Goal: Browse casually: Explore the website without a specific task or goal

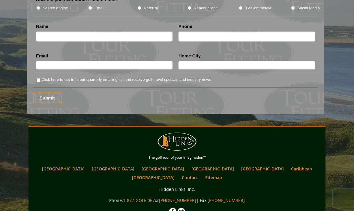
scroll to position [814, 0]
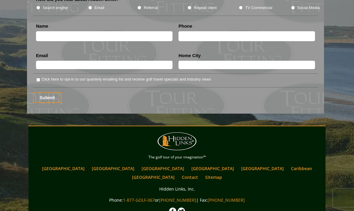
click at [238, 164] on link "[GEOGRAPHIC_DATA]" at bounding box center [262, 168] width 49 height 9
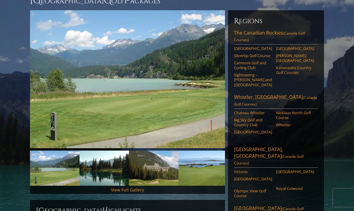
scroll to position [67, 0]
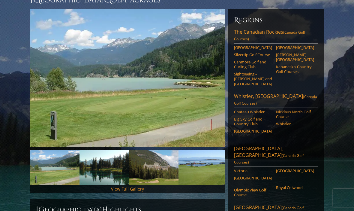
click at [133, 186] on link "View Full Gallery" at bounding box center [127, 189] width 33 height 6
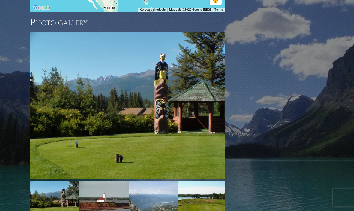
scroll to position [650, 0]
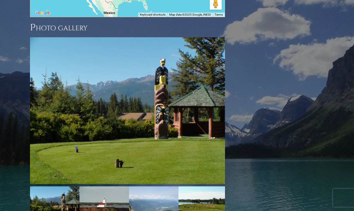
click at [197, 116] on img at bounding box center [127, 110] width 195 height 146
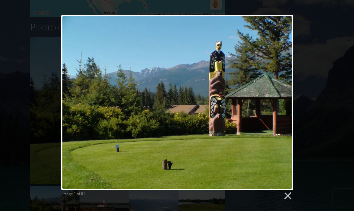
click at [285, 97] on link at bounding box center [219, 102] width 149 height 175
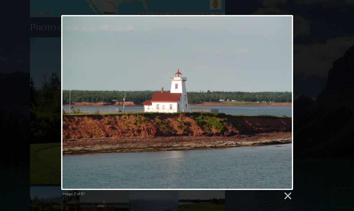
click at [285, 103] on link at bounding box center [219, 102] width 149 height 175
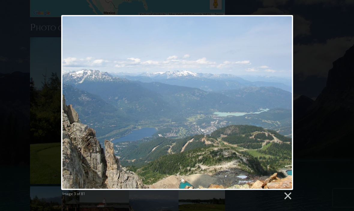
click at [287, 100] on link at bounding box center [219, 102] width 149 height 175
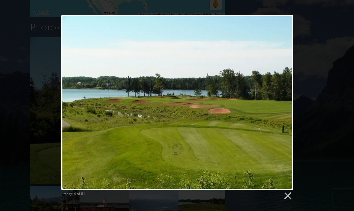
click at [279, 103] on link at bounding box center [219, 102] width 149 height 175
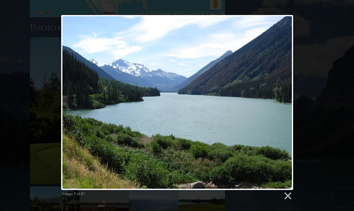
click at [279, 102] on link at bounding box center [219, 102] width 149 height 175
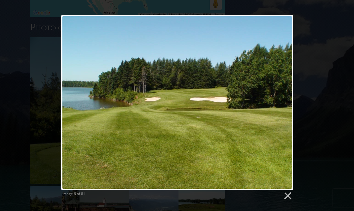
click at [282, 100] on link at bounding box center [219, 102] width 149 height 175
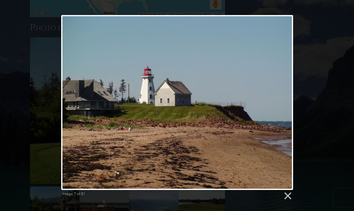
click at [282, 102] on link at bounding box center [219, 102] width 149 height 175
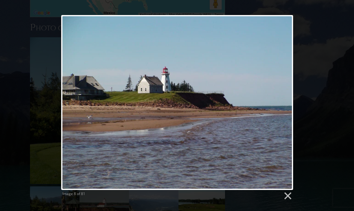
click at [281, 101] on link at bounding box center [219, 102] width 149 height 175
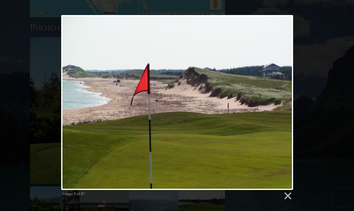
click at [284, 100] on link at bounding box center [219, 102] width 149 height 175
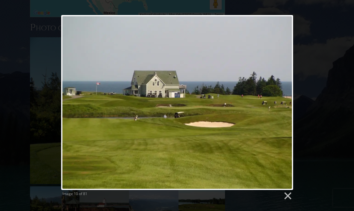
click at [281, 103] on link at bounding box center [219, 102] width 149 height 175
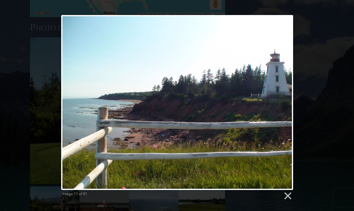
click at [283, 99] on link at bounding box center [219, 102] width 149 height 175
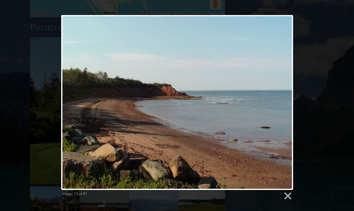
click at [282, 100] on link at bounding box center [219, 102] width 149 height 175
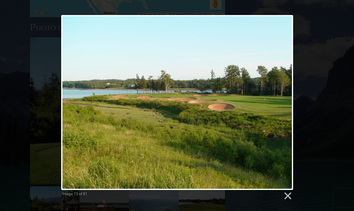
click at [285, 100] on link at bounding box center [219, 102] width 149 height 175
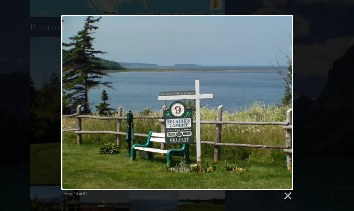
click at [287, 101] on link at bounding box center [219, 102] width 149 height 175
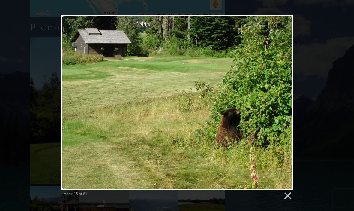
click at [284, 99] on link at bounding box center [219, 102] width 149 height 175
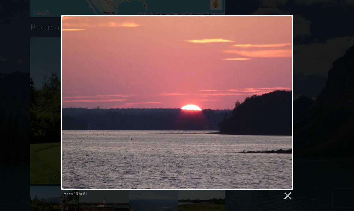
click at [282, 101] on link at bounding box center [219, 102] width 149 height 175
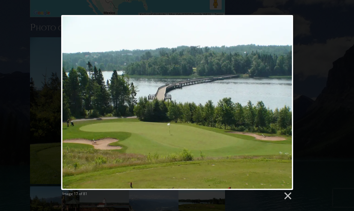
click at [284, 102] on link at bounding box center [219, 102] width 149 height 175
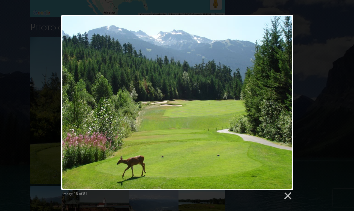
click at [282, 101] on link at bounding box center [219, 102] width 149 height 175
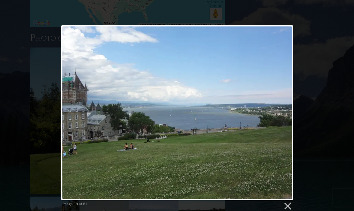
scroll to position [640, 0]
click at [286, 108] on link at bounding box center [219, 112] width 149 height 175
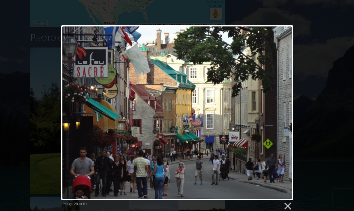
click at [282, 113] on link at bounding box center [219, 112] width 149 height 175
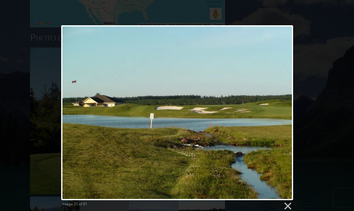
click at [282, 114] on link at bounding box center [219, 112] width 149 height 175
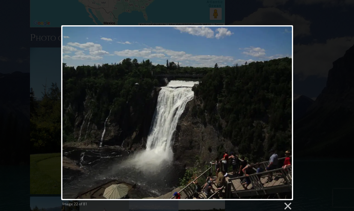
click at [284, 110] on link at bounding box center [219, 112] width 149 height 175
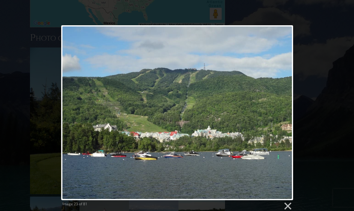
click at [282, 114] on link at bounding box center [219, 112] width 149 height 175
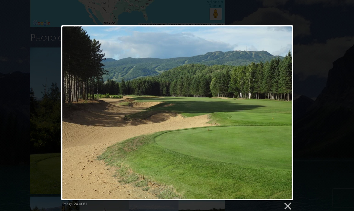
click at [281, 111] on link at bounding box center [219, 112] width 149 height 175
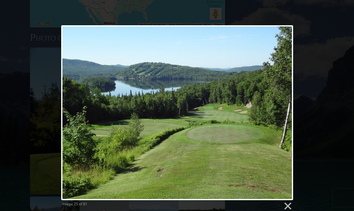
click at [284, 110] on link at bounding box center [219, 112] width 149 height 175
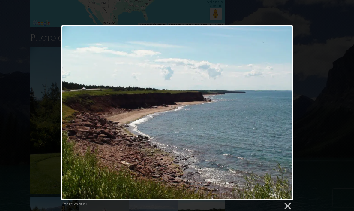
click at [286, 111] on link at bounding box center [219, 112] width 149 height 175
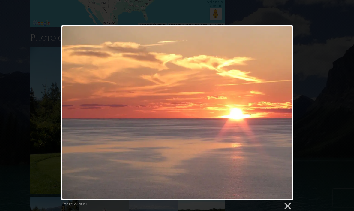
click at [282, 110] on link at bounding box center [219, 112] width 149 height 175
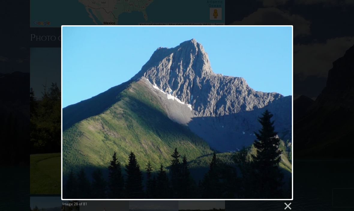
click at [284, 108] on link at bounding box center [219, 112] width 149 height 175
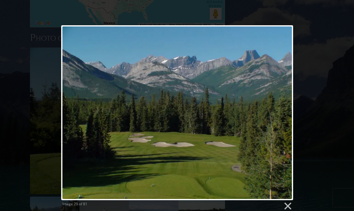
click at [286, 111] on link at bounding box center [219, 112] width 149 height 175
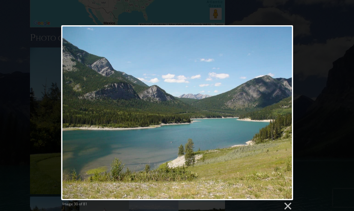
click at [287, 112] on link at bounding box center [219, 112] width 149 height 175
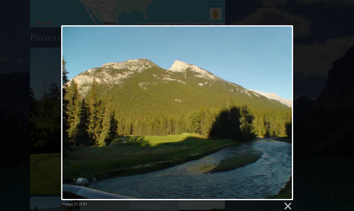
click at [283, 113] on link at bounding box center [219, 112] width 149 height 175
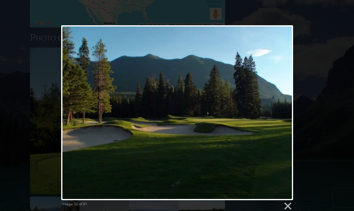
click at [287, 116] on link at bounding box center [219, 112] width 149 height 175
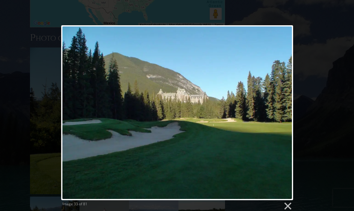
click at [283, 111] on link at bounding box center [219, 112] width 149 height 175
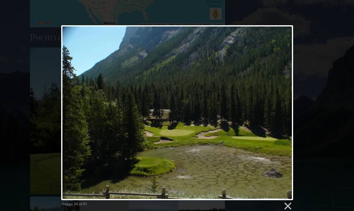
click at [286, 110] on link at bounding box center [219, 112] width 149 height 175
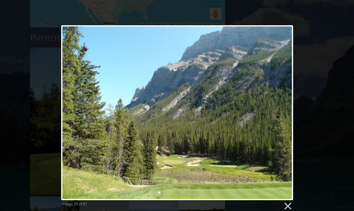
click at [281, 112] on link at bounding box center [219, 112] width 149 height 175
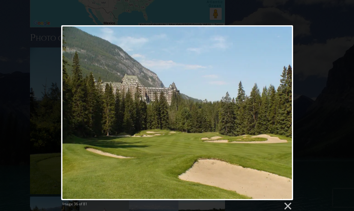
click at [285, 116] on link at bounding box center [219, 112] width 149 height 175
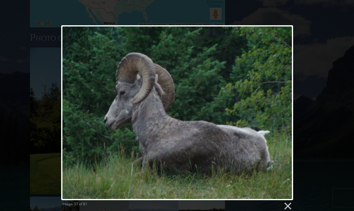
click at [283, 110] on link at bounding box center [219, 112] width 149 height 175
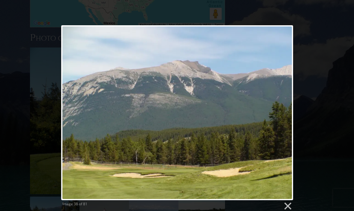
click at [287, 117] on link at bounding box center [219, 112] width 149 height 175
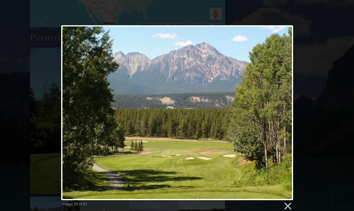
click at [285, 111] on link at bounding box center [219, 112] width 149 height 175
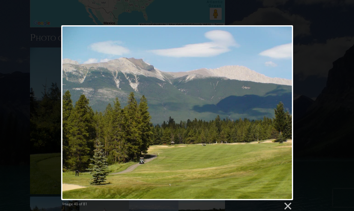
click at [279, 112] on link at bounding box center [219, 112] width 149 height 175
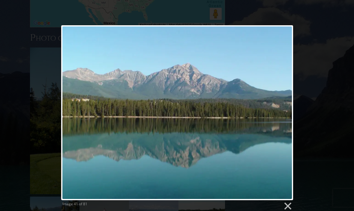
click at [286, 113] on link at bounding box center [219, 112] width 149 height 175
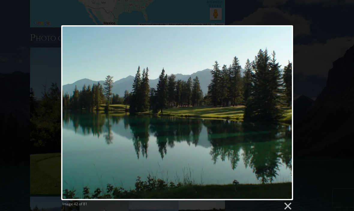
click at [287, 116] on link at bounding box center [219, 112] width 149 height 175
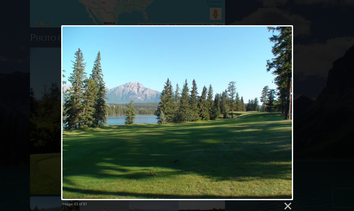
click at [284, 113] on link at bounding box center [219, 112] width 149 height 175
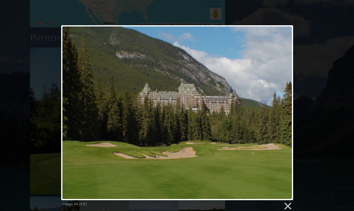
click at [287, 113] on link at bounding box center [219, 112] width 149 height 175
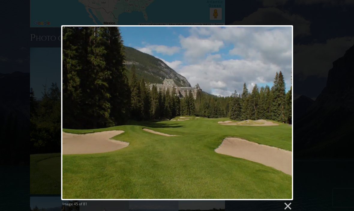
click at [286, 111] on link at bounding box center [219, 112] width 149 height 175
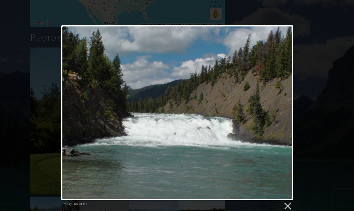
click at [285, 112] on link at bounding box center [219, 112] width 149 height 175
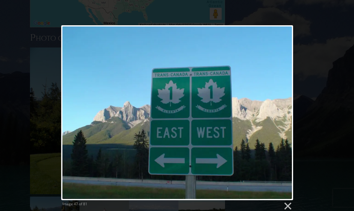
click at [287, 112] on link at bounding box center [219, 112] width 149 height 175
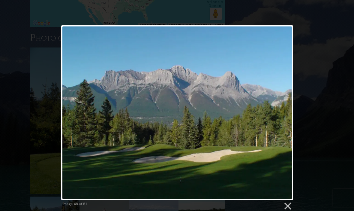
click at [288, 112] on link at bounding box center [219, 112] width 149 height 175
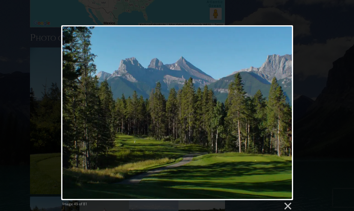
click at [288, 112] on link at bounding box center [219, 112] width 149 height 175
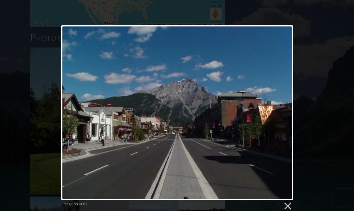
click at [284, 114] on link at bounding box center [219, 112] width 149 height 175
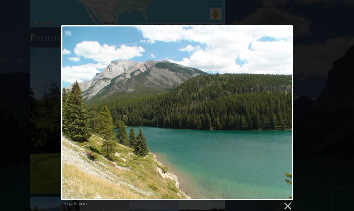
click at [286, 108] on link at bounding box center [219, 112] width 149 height 175
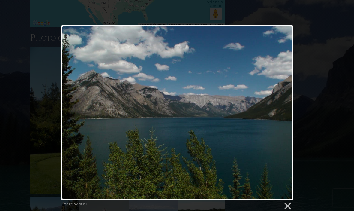
click at [288, 108] on link at bounding box center [219, 112] width 149 height 175
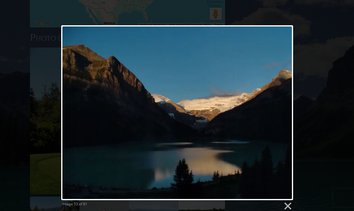
click at [287, 109] on link at bounding box center [219, 112] width 149 height 175
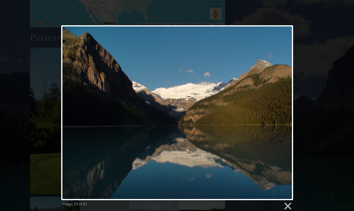
click at [289, 111] on link at bounding box center [219, 112] width 149 height 175
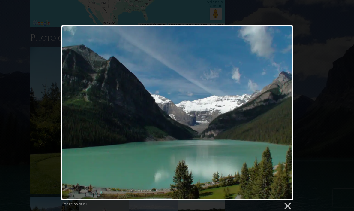
click at [290, 111] on link at bounding box center [219, 112] width 149 height 175
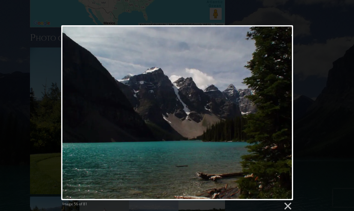
click at [291, 108] on link at bounding box center [219, 112] width 149 height 175
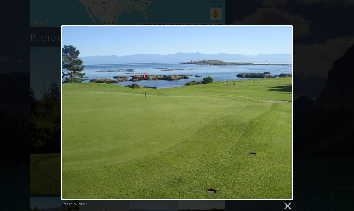
click at [289, 113] on link at bounding box center [219, 112] width 149 height 175
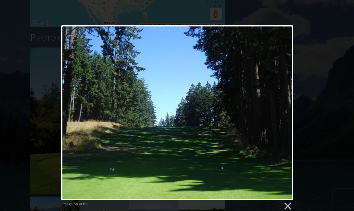
click at [290, 110] on link at bounding box center [219, 112] width 149 height 175
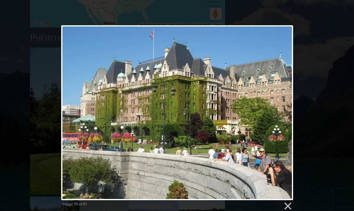
click at [286, 109] on link at bounding box center [219, 112] width 149 height 175
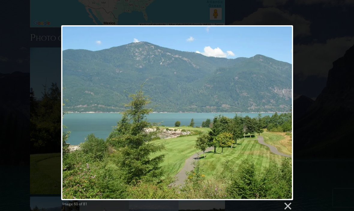
click at [288, 111] on link at bounding box center [219, 112] width 149 height 175
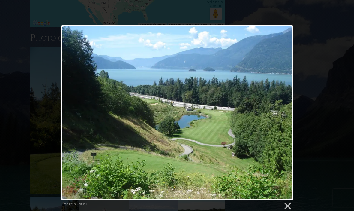
click at [288, 109] on link at bounding box center [219, 112] width 149 height 175
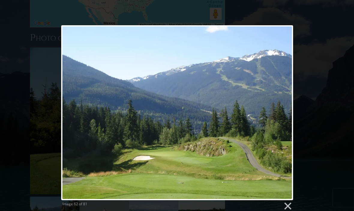
click at [288, 108] on link at bounding box center [219, 112] width 149 height 175
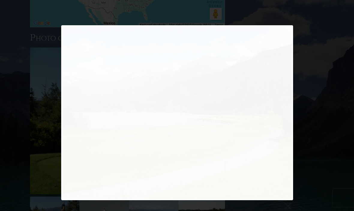
click at [288, 108] on link at bounding box center [219, 112] width 149 height 175
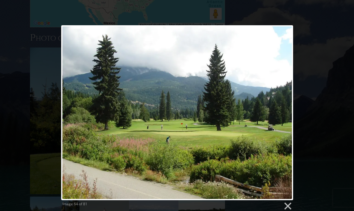
click at [282, 110] on link at bounding box center [219, 112] width 149 height 175
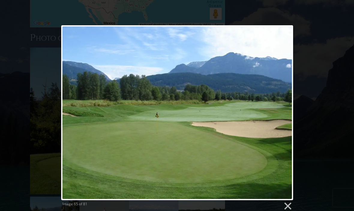
click at [289, 110] on link at bounding box center [219, 112] width 149 height 175
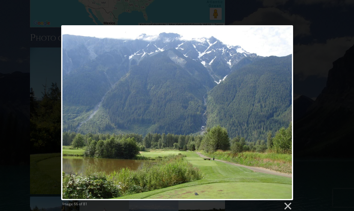
click at [288, 110] on link at bounding box center [219, 112] width 149 height 175
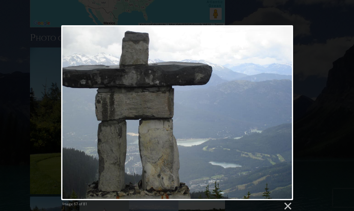
click at [287, 111] on link at bounding box center [219, 112] width 149 height 175
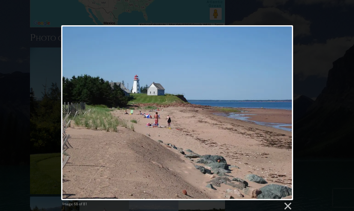
click at [281, 111] on link at bounding box center [219, 112] width 149 height 175
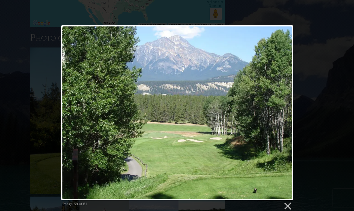
click at [285, 112] on link at bounding box center [219, 112] width 149 height 175
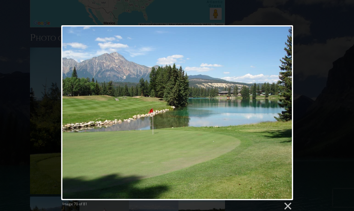
click at [286, 113] on link at bounding box center [219, 112] width 149 height 175
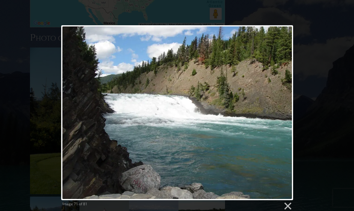
click at [286, 112] on link at bounding box center [219, 112] width 149 height 175
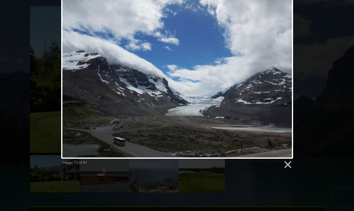
scroll to position [682, 0]
click at [285, 70] on link at bounding box center [219, 70] width 149 height 175
click at [284, 70] on link at bounding box center [219, 70] width 149 height 175
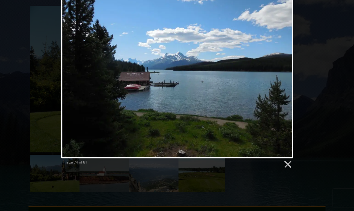
click at [283, 71] on link at bounding box center [219, 70] width 149 height 175
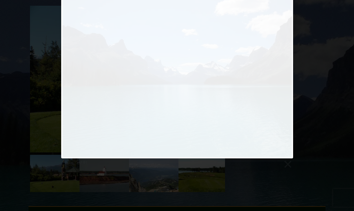
click at [283, 70] on link at bounding box center [219, 70] width 149 height 175
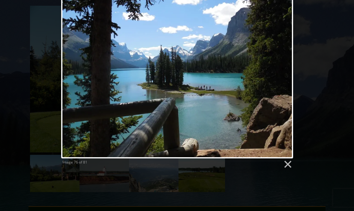
click at [76, 75] on link at bounding box center [100, 70] width 79 height 175
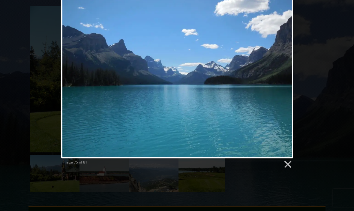
click at [74, 74] on link at bounding box center [100, 70] width 79 height 175
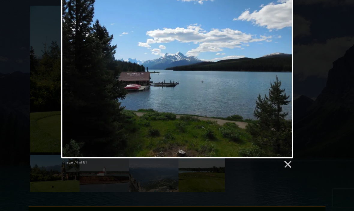
scroll to position [684, 0]
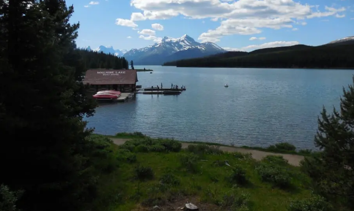
click at [201, 56] on link at bounding box center [219, 68] width 149 height 175
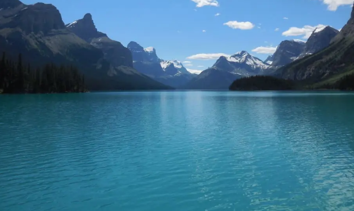
click at [199, 69] on link at bounding box center [219, 68] width 149 height 175
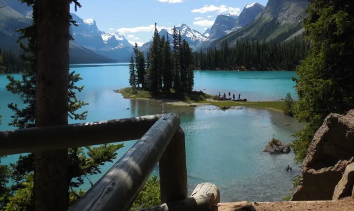
click at [202, 60] on link at bounding box center [219, 68] width 149 height 175
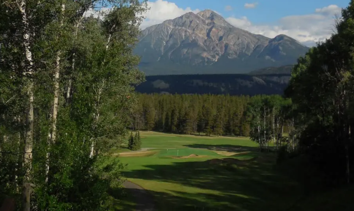
click at [205, 63] on link at bounding box center [219, 68] width 149 height 175
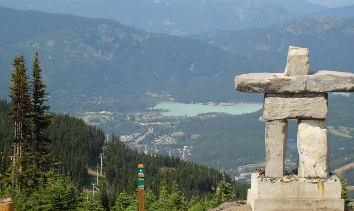
click at [204, 60] on link at bounding box center [219, 68] width 149 height 175
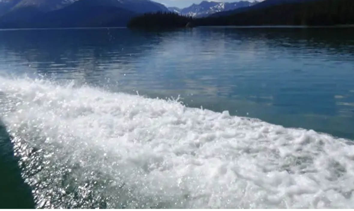
click at [201, 60] on link at bounding box center [232, 66] width 194 height 171
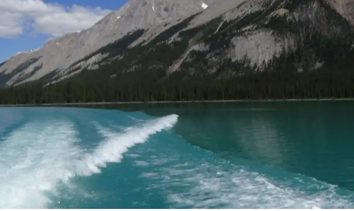
click at [204, 61] on link at bounding box center [232, 66] width 194 height 171
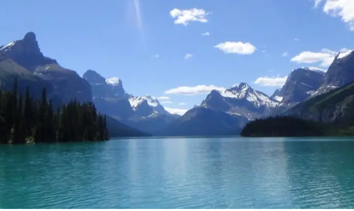
click at [201, 61] on div at bounding box center [177, 66] width 303 height 171
click at [197, 66] on div at bounding box center [177, 66] width 303 height 171
click at [201, 62] on div at bounding box center [177, 66] width 303 height 171
click at [198, 62] on div at bounding box center [177, 66] width 303 height 171
click at [200, 58] on div at bounding box center [177, 66] width 303 height 171
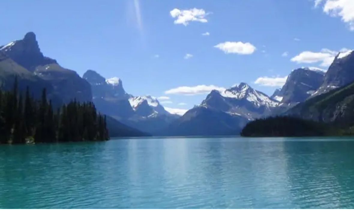
click at [200, 58] on div at bounding box center [177, 66] width 303 height 171
